Goal: Transaction & Acquisition: Subscribe to service/newsletter

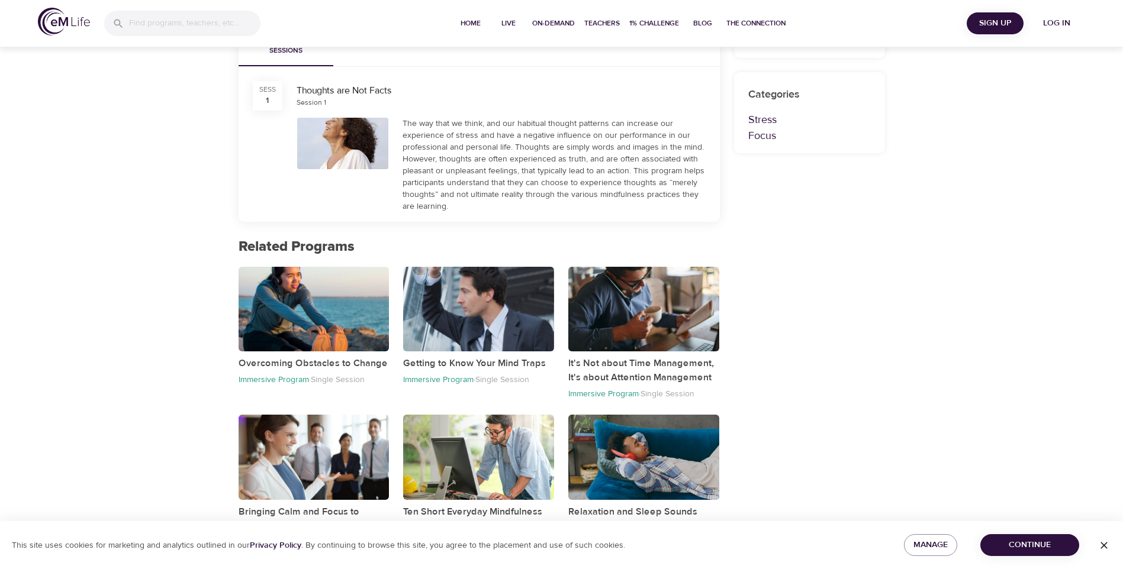
scroll to position [361, 0]
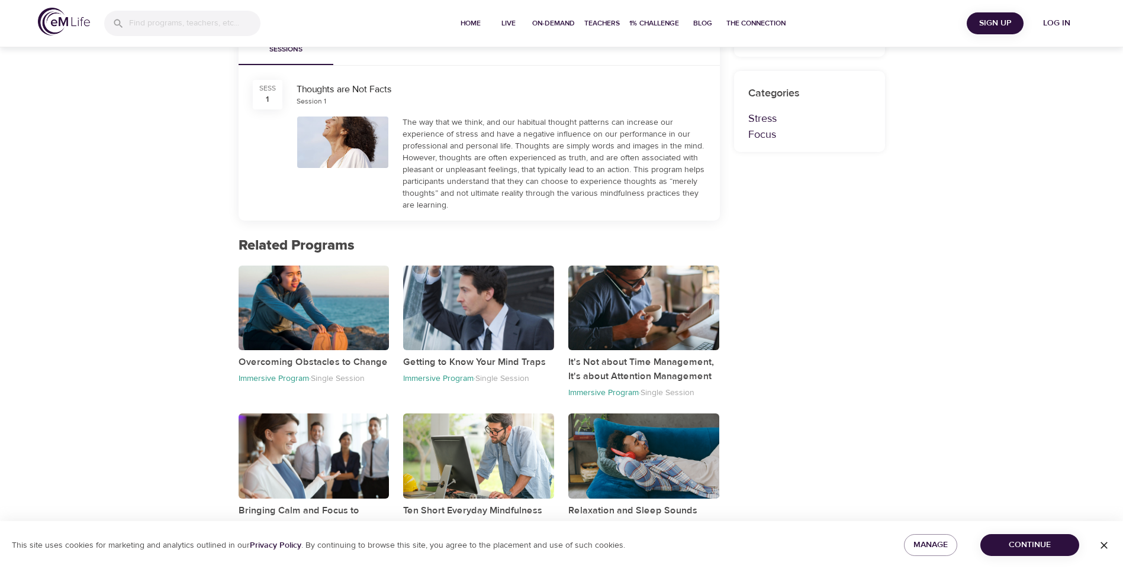
click at [1104, 545] on icon "button" at bounding box center [1104, 546] width 12 height 12
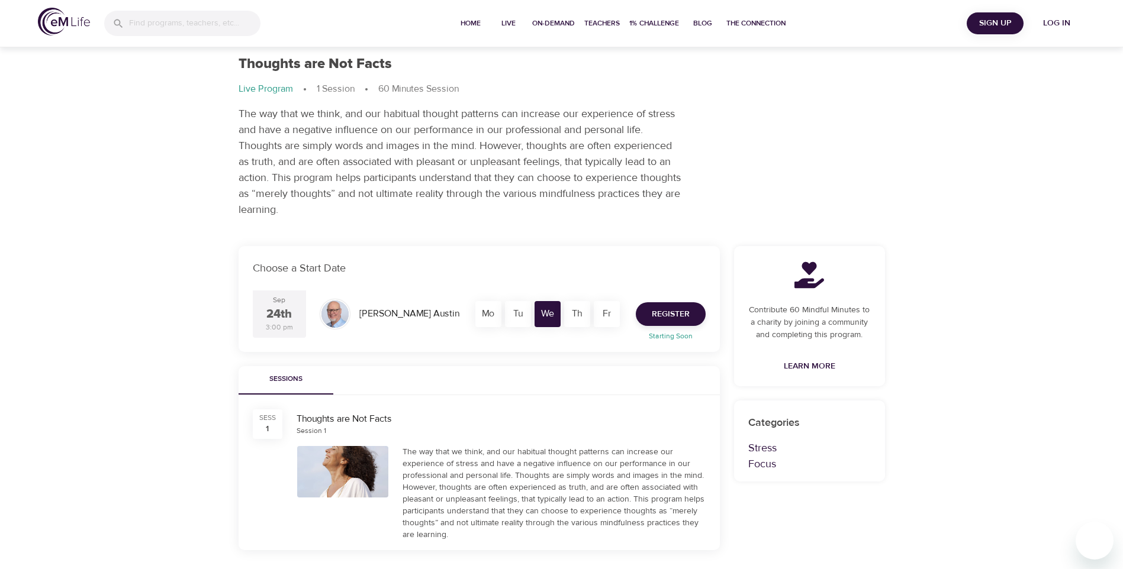
scroll to position [0, 0]
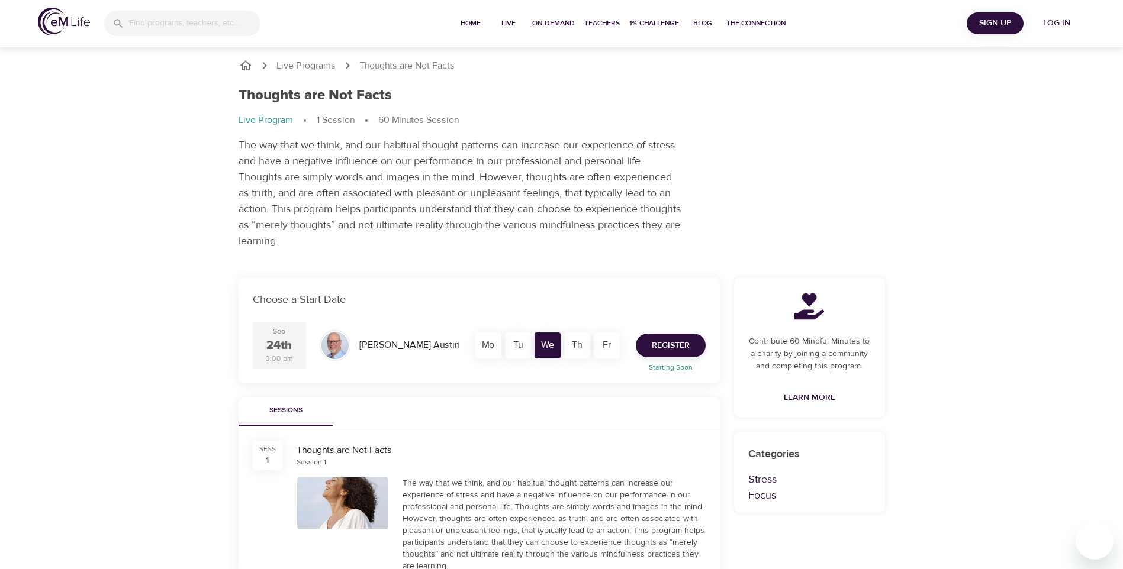
click at [990, 21] on span "Sign Up" at bounding box center [994, 23] width 47 height 15
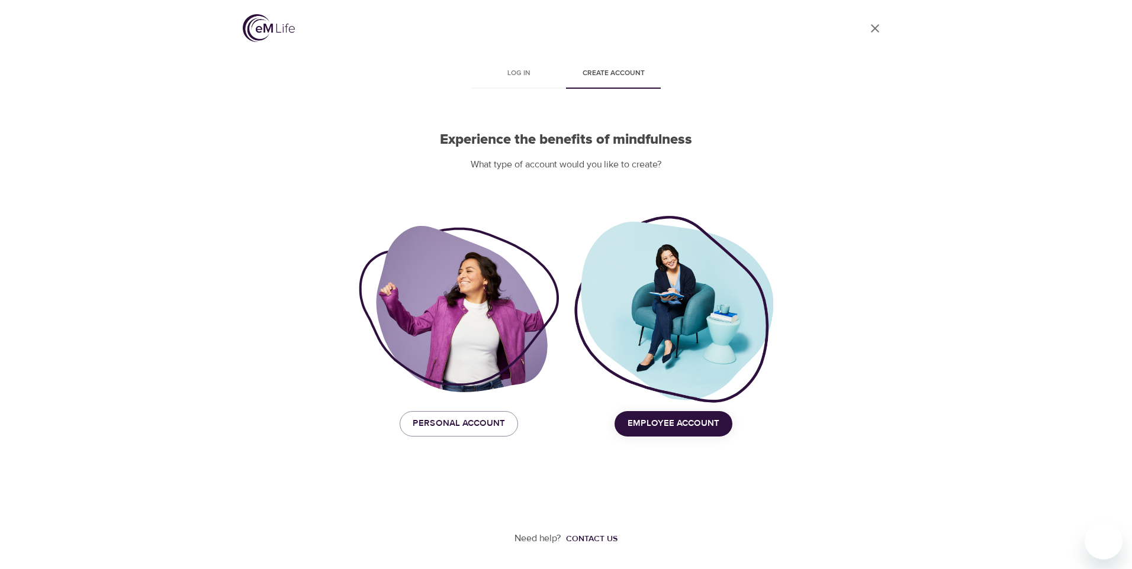
click at [652, 425] on span "Employee Account" at bounding box center [673, 423] width 92 height 15
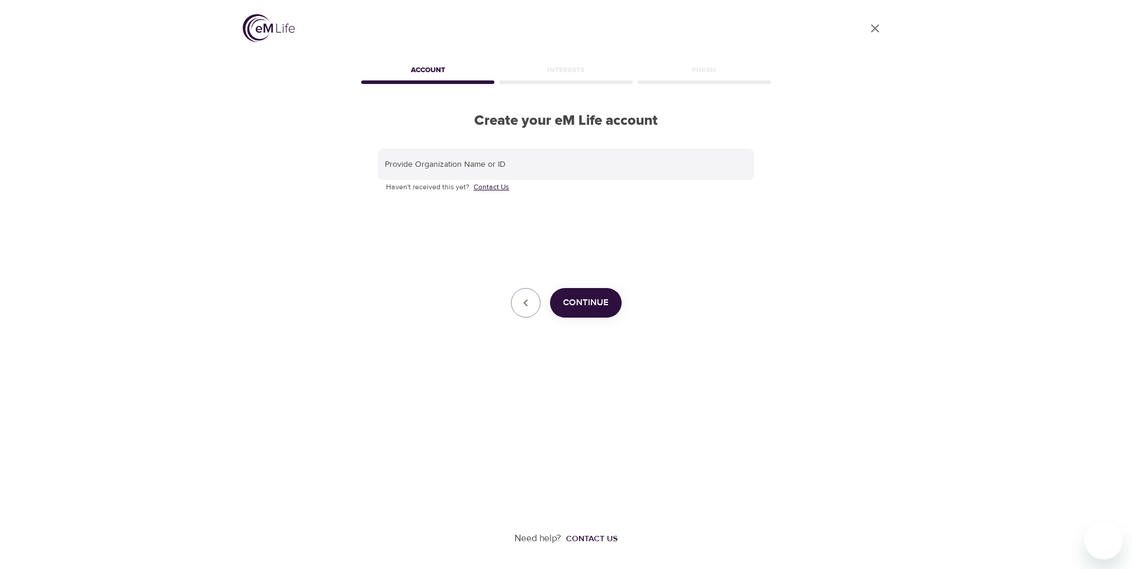
click at [482, 191] on link "Contact Us" at bounding box center [492, 188] width 36 height 12
click at [501, 188] on link "Contact Us" at bounding box center [492, 188] width 36 height 12
